Goal: Entertainment & Leisure: Consume media (video, audio)

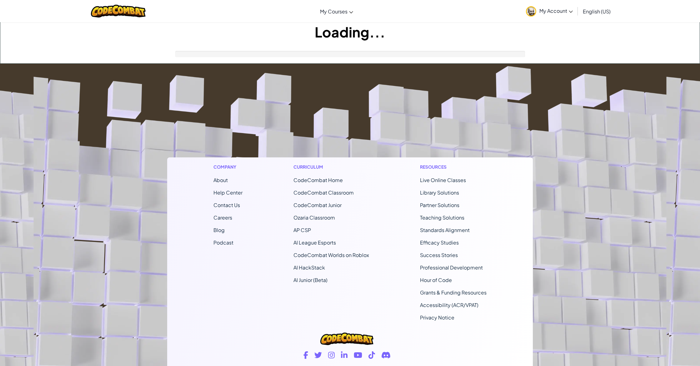
click at [363, 104] on footer "Company About Help Center Contact Us Careers Blog Podcast Curriculum CodeCombat…" at bounding box center [350, 233] width 700 height 339
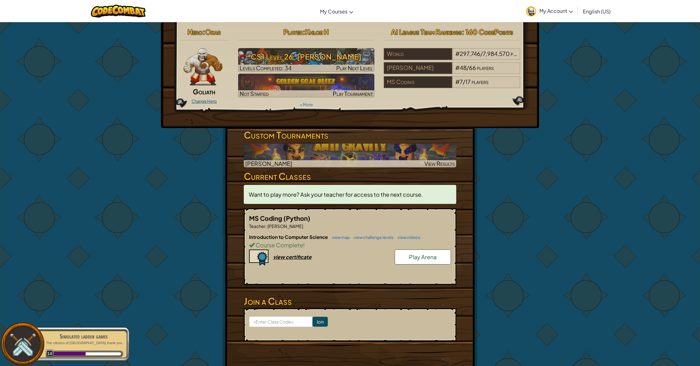
click at [205, 101] on link "Change Hero" at bounding box center [204, 101] width 25 height 5
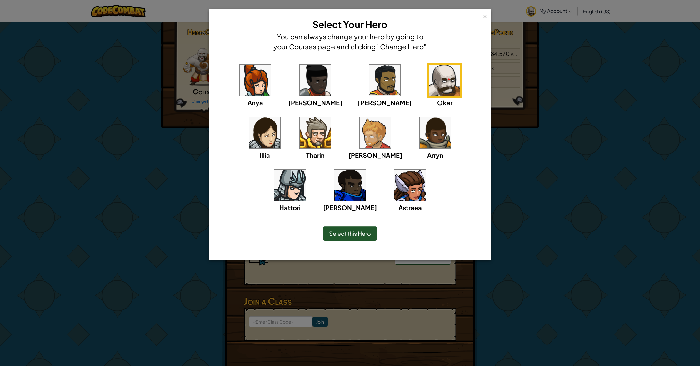
drag, startPoint x: 408, startPoint y: 95, endPoint x: 402, endPoint y: 117, distance: 22.0
click at [429, 95] on img at bounding box center [444, 80] width 31 height 31
click at [358, 233] on span "Select this Hero" at bounding box center [350, 233] width 42 height 7
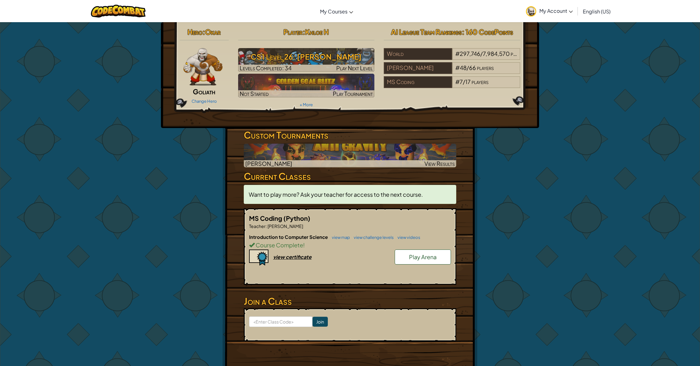
click at [415, 256] on span "Play Arena" at bounding box center [423, 257] width 28 height 7
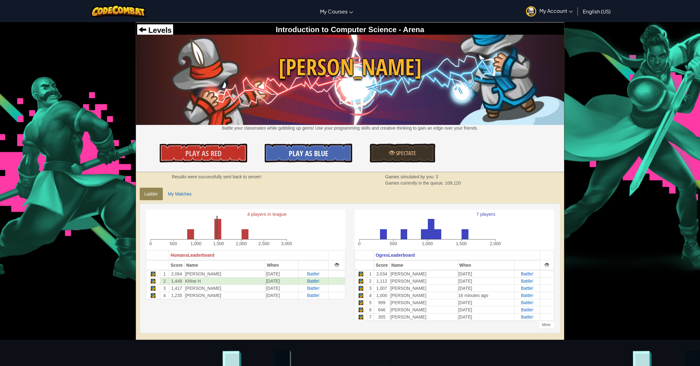
click at [323, 150] on span "Play As Blue" at bounding box center [308, 154] width 39 height 10
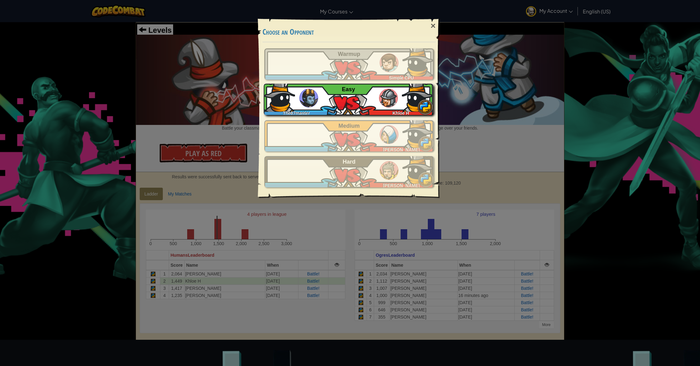
click at [311, 92] on img at bounding box center [309, 98] width 19 height 19
